Goal: Information Seeking & Learning: Learn about a topic

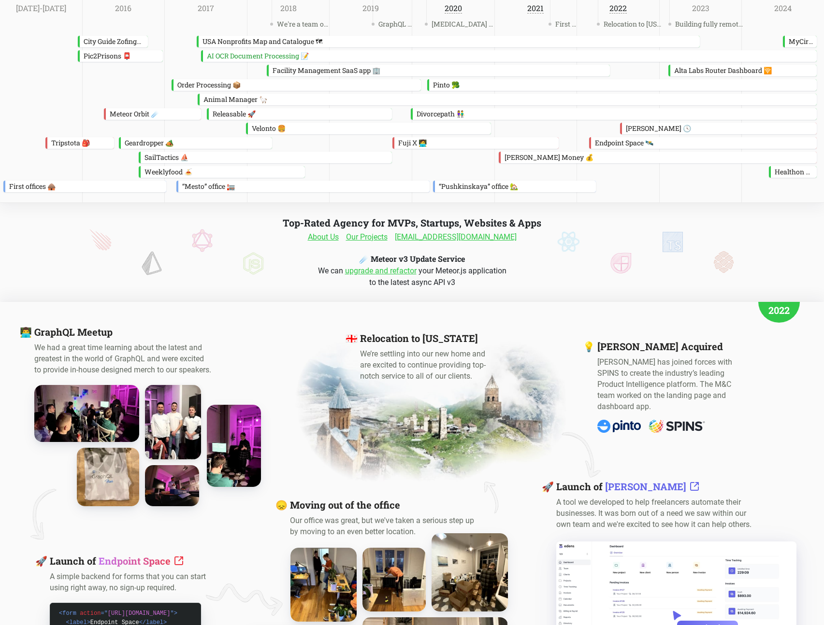
click at [189, 399] on img at bounding box center [173, 422] width 62 height 82
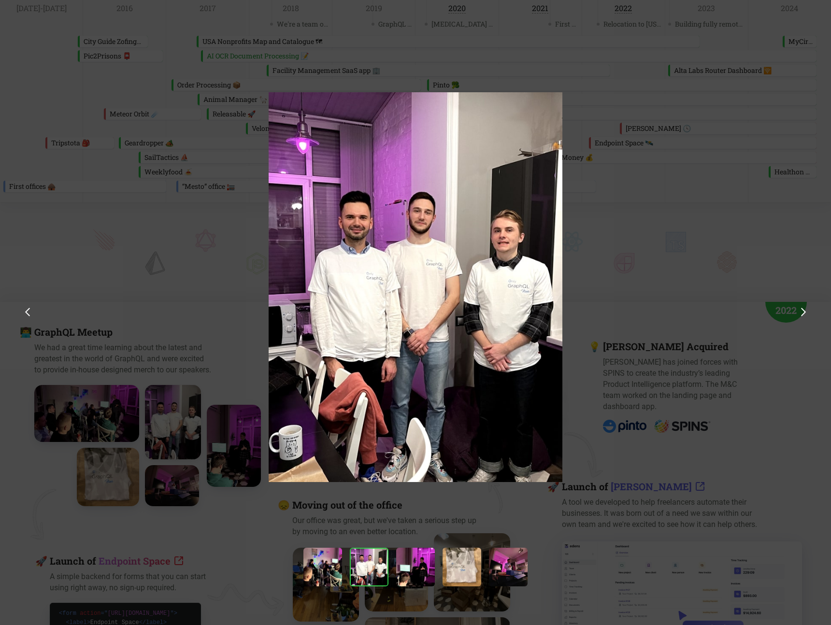
click at [189, 399] on div at bounding box center [415, 375] width 831 height 751
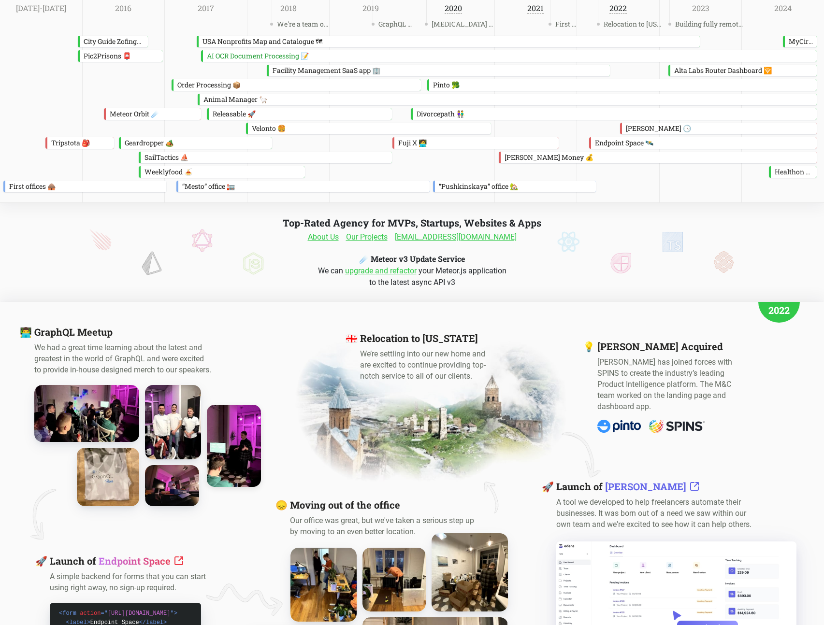
click at [232, 463] on img at bounding box center [233, 446] width 59 height 90
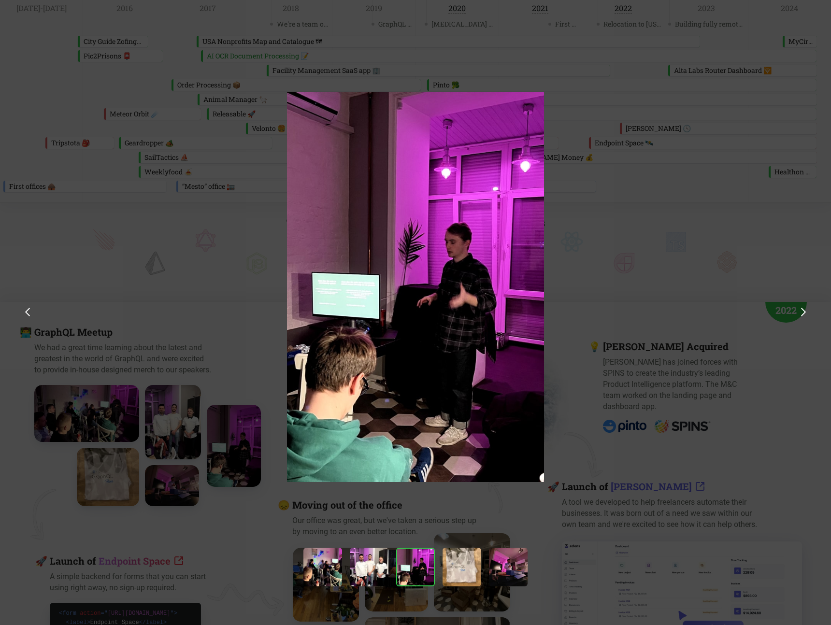
click at [189, 490] on div at bounding box center [415, 375] width 831 height 751
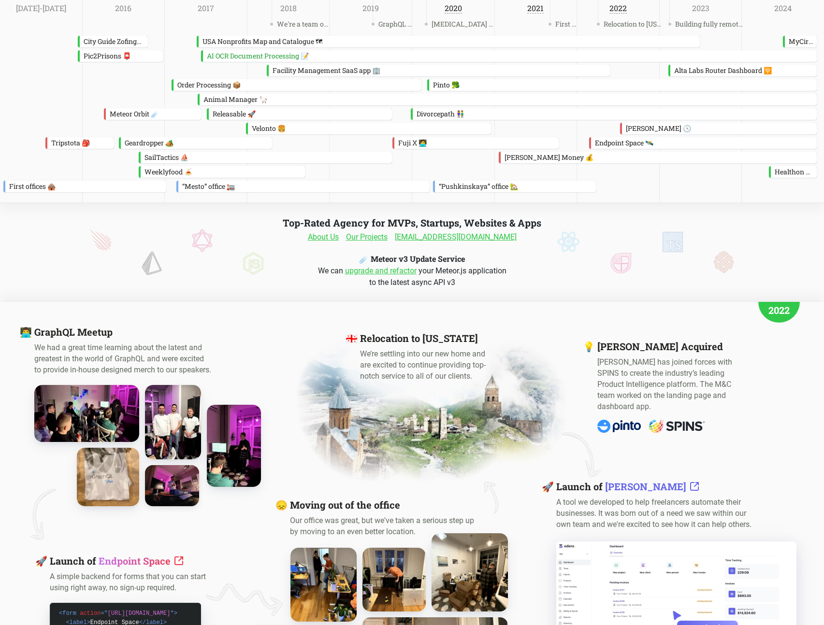
click at [178, 492] on img at bounding box center [171, 486] width 59 height 45
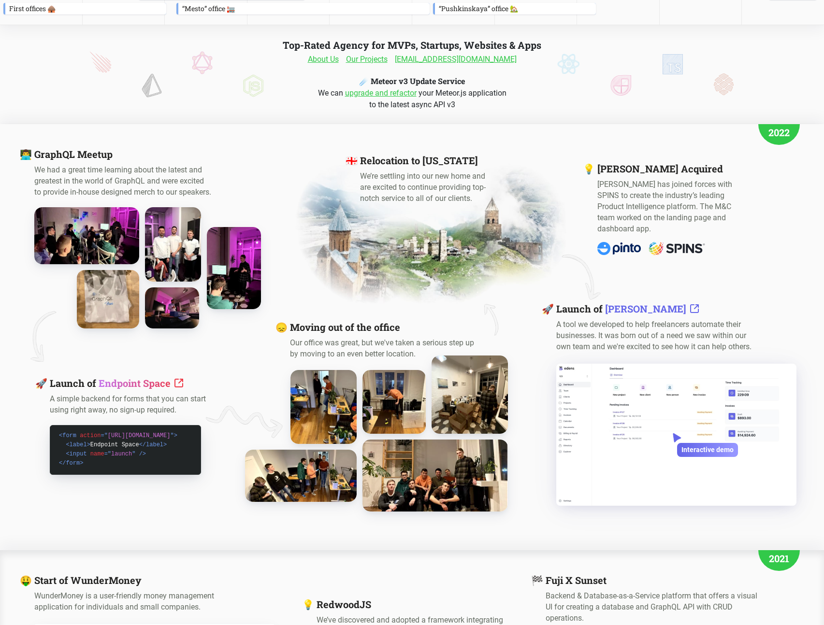
scroll to position [512, 0]
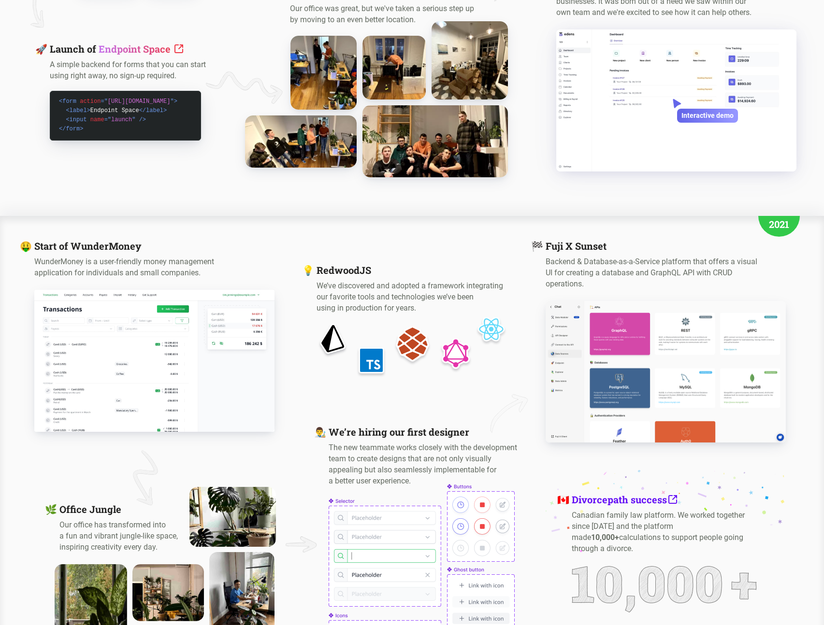
click at [414, 155] on img at bounding box center [435, 141] width 160 height 79
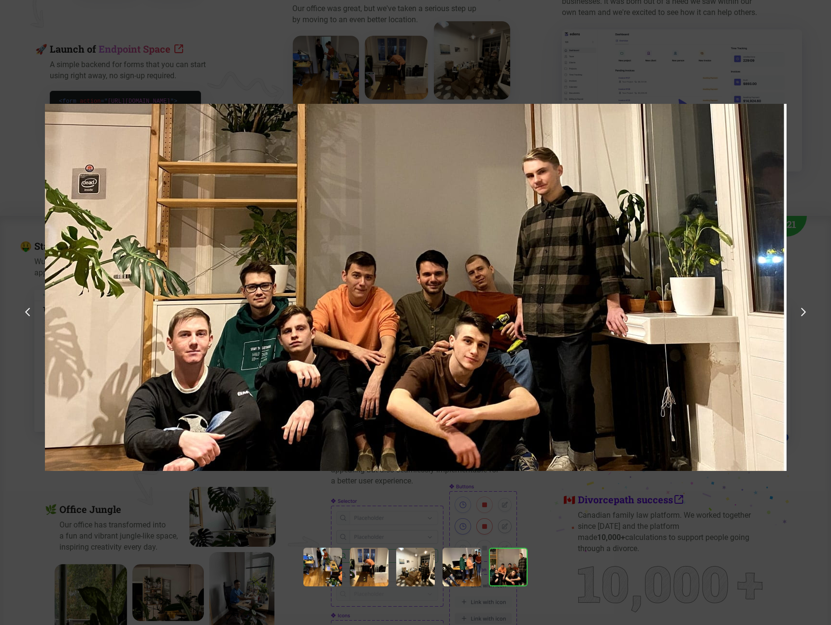
click at [191, 19] on div at bounding box center [415, 375] width 831 height 751
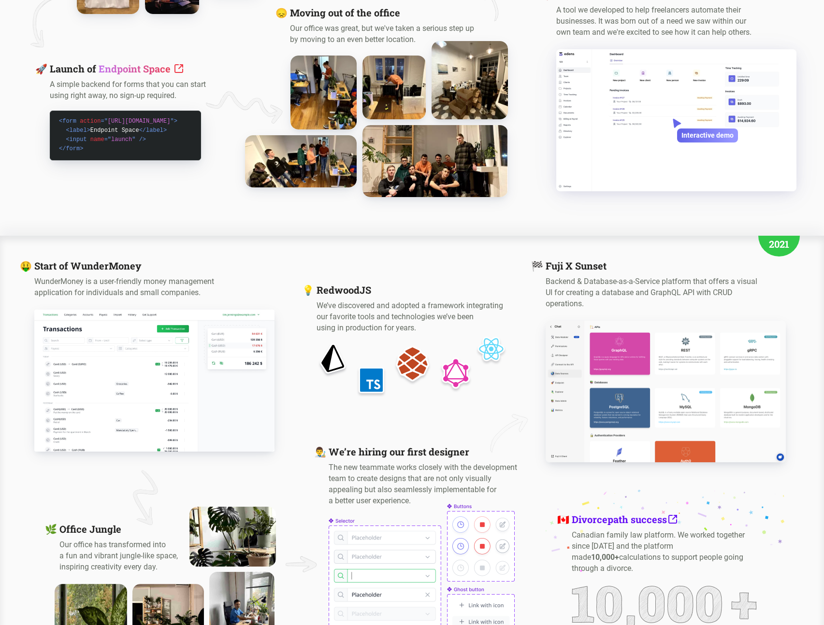
scroll to position [0, 0]
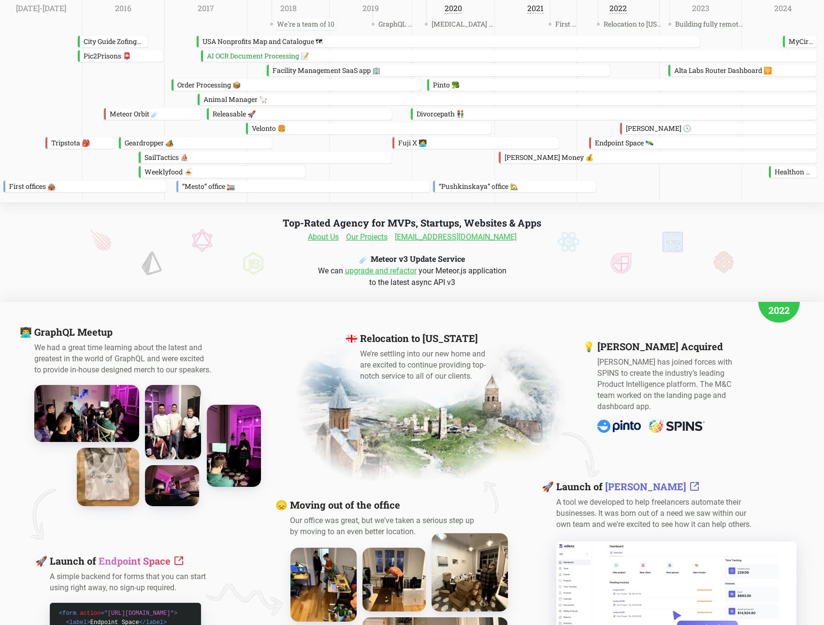
click at [295, 22] on span "We're a team of 10" at bounding box center [305, 24] width 61 height 12
click at [332, 239] on link "About Us" at bounding box center [323, 237] width 31 height 12
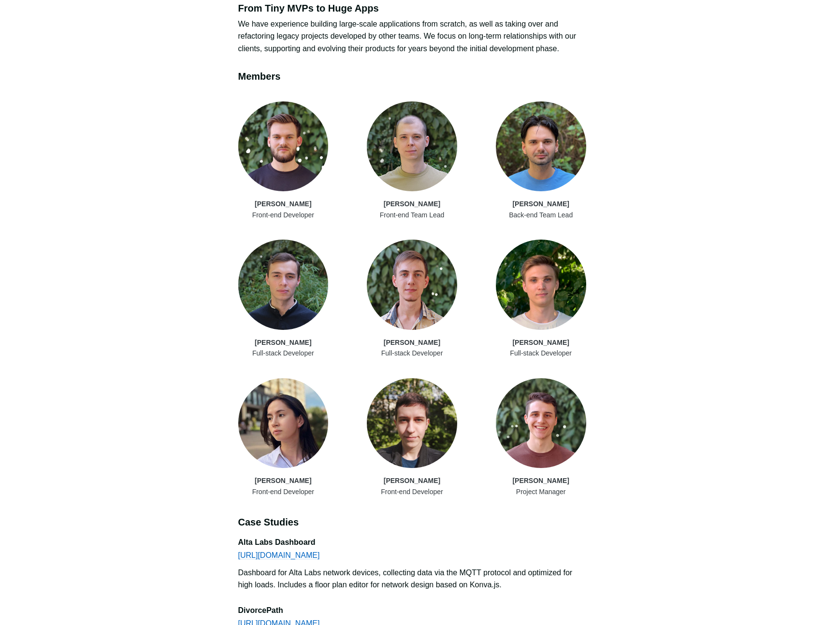
scroll to position [408, 0]
